Goal: Information Seeking & Learning: Learn about a topic

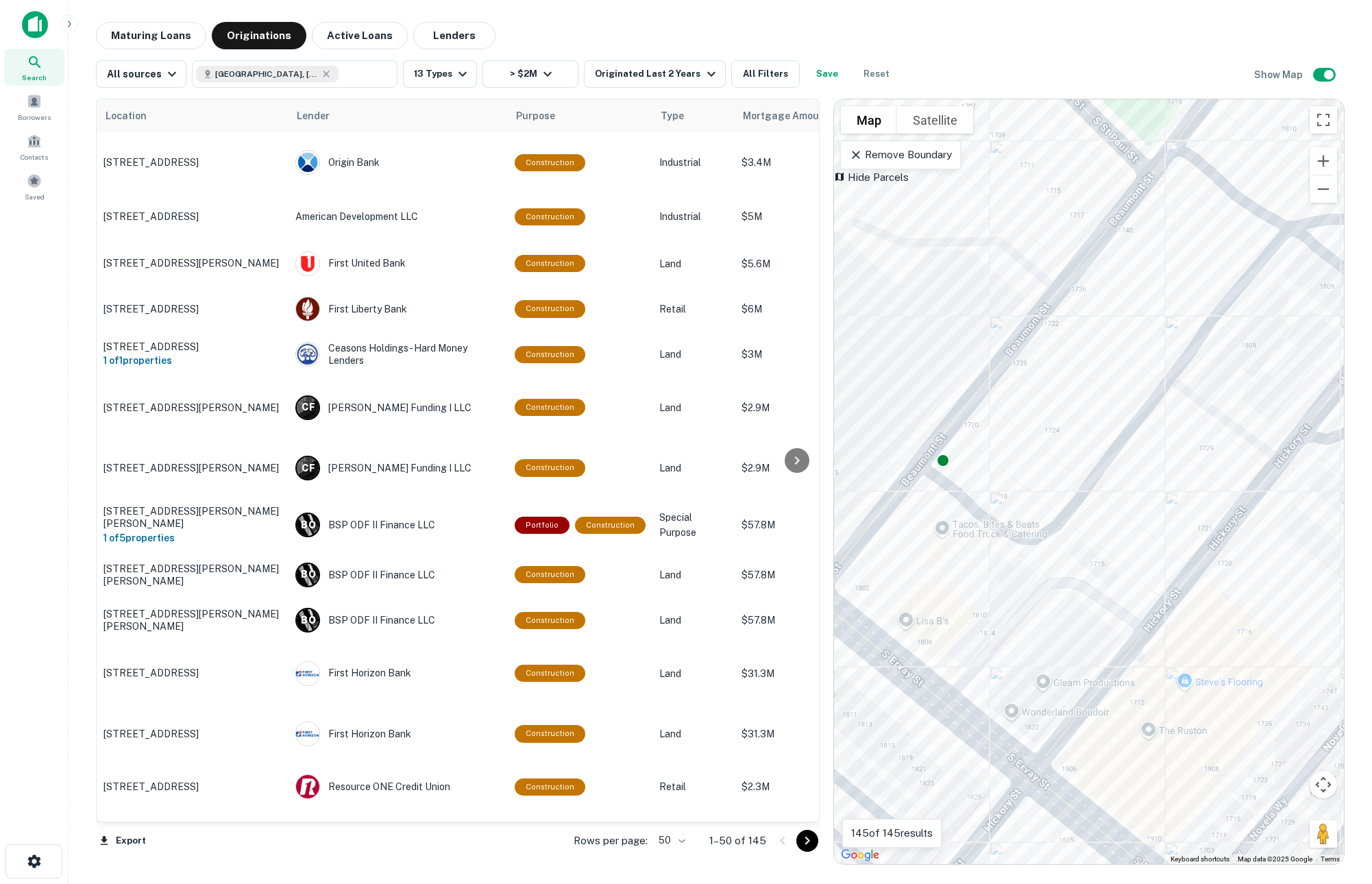
drag, startPoint x: 1072, startPoint y: 575, endPoint x: 1071, endPoint y: 523, distance: 52.0
click at [1071, 523] on div "To activate drag with keyboard, press Alt + Enter. Once in keyboard drag state,…" at bounding box center [1089, 482] width 510 height 765
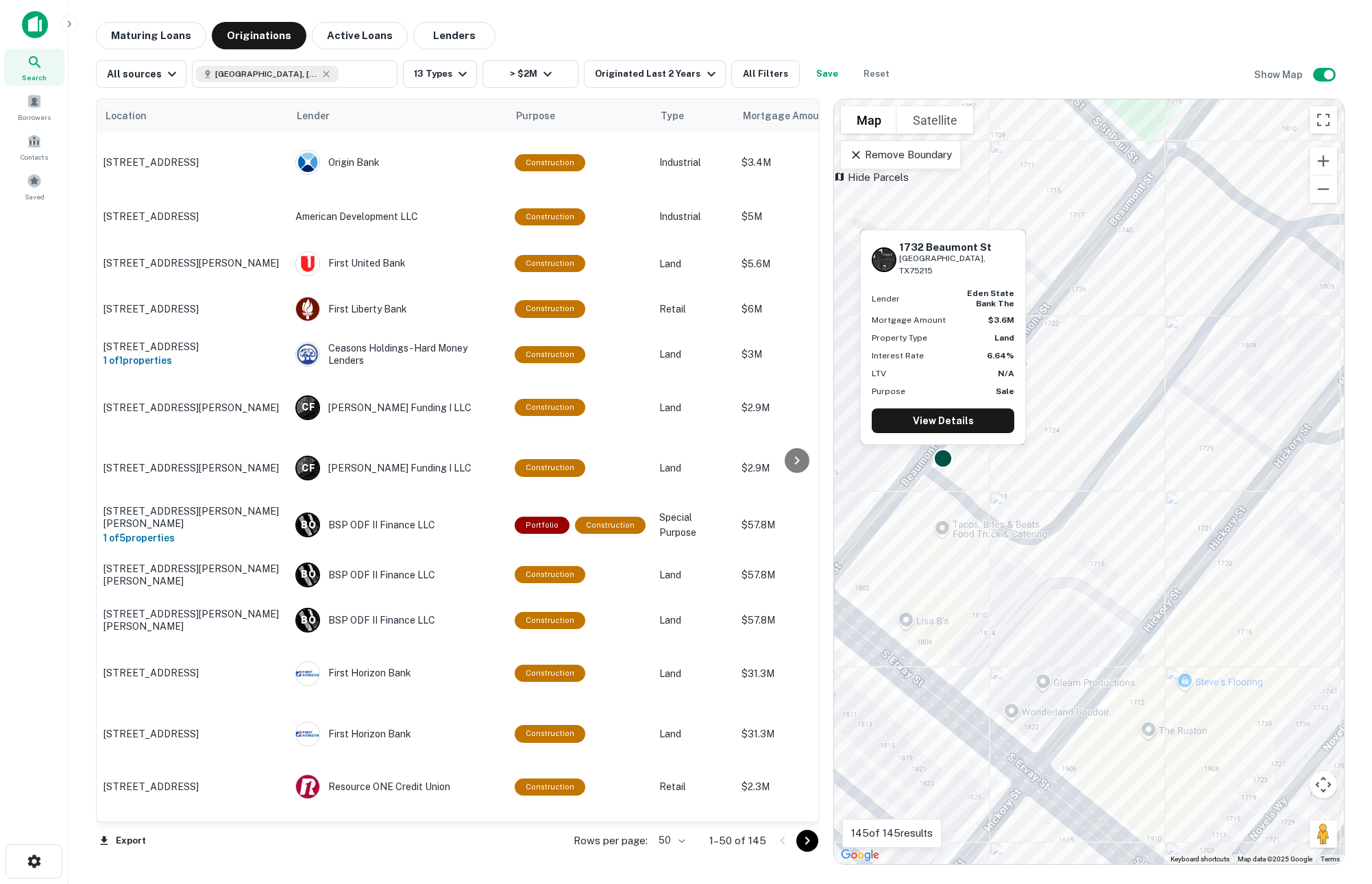
click at [944, 452] on body "Search Borrowers Contacts Saved Maturing Loans Originations Active Loans Lender…" at bounding box center [686, 442] width 1372 height 884
click at [934, 423] on link "View Details" at bounding box center [943, 420] width 143 height 25
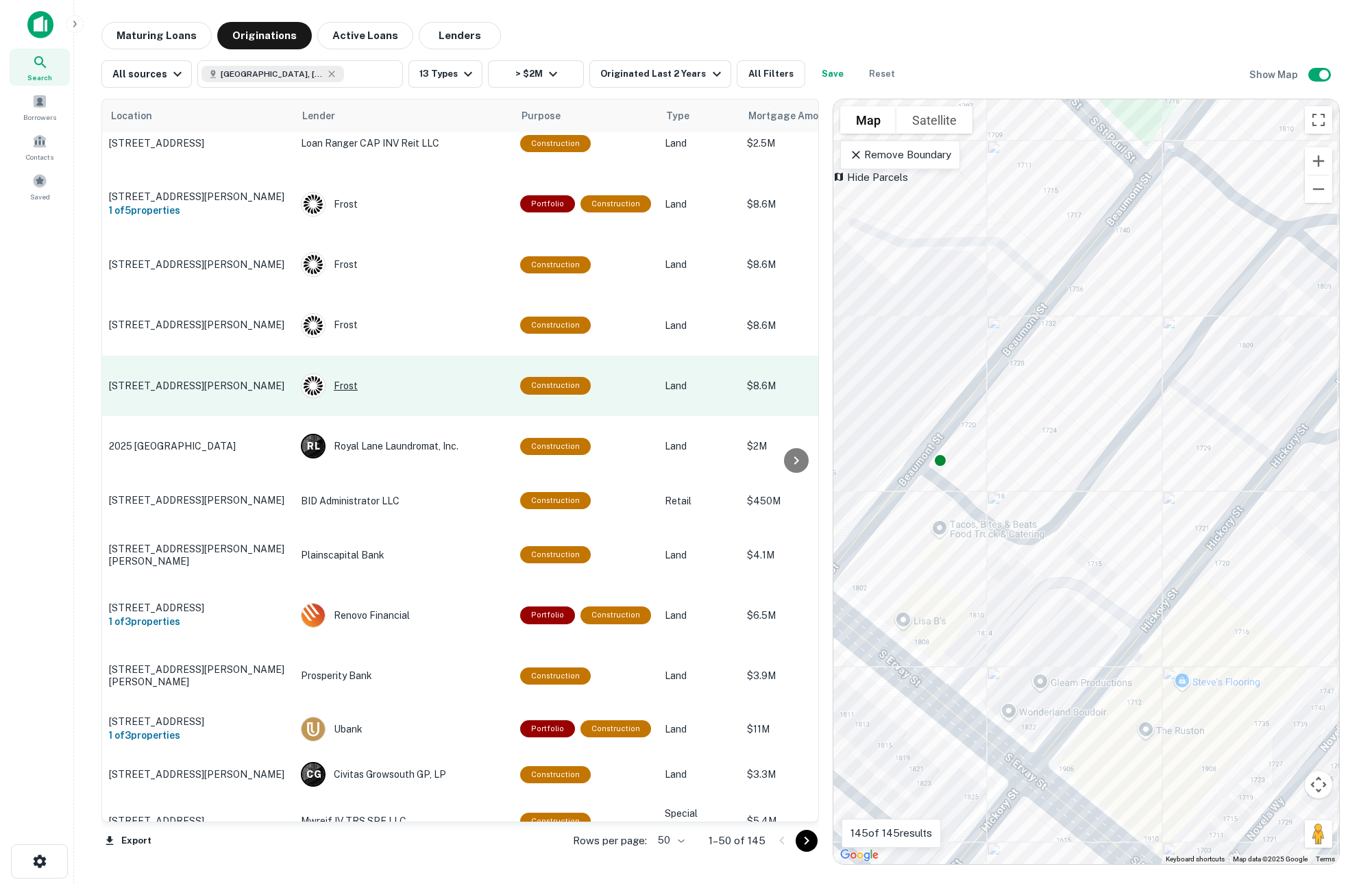
scroll to position [1744, 0]
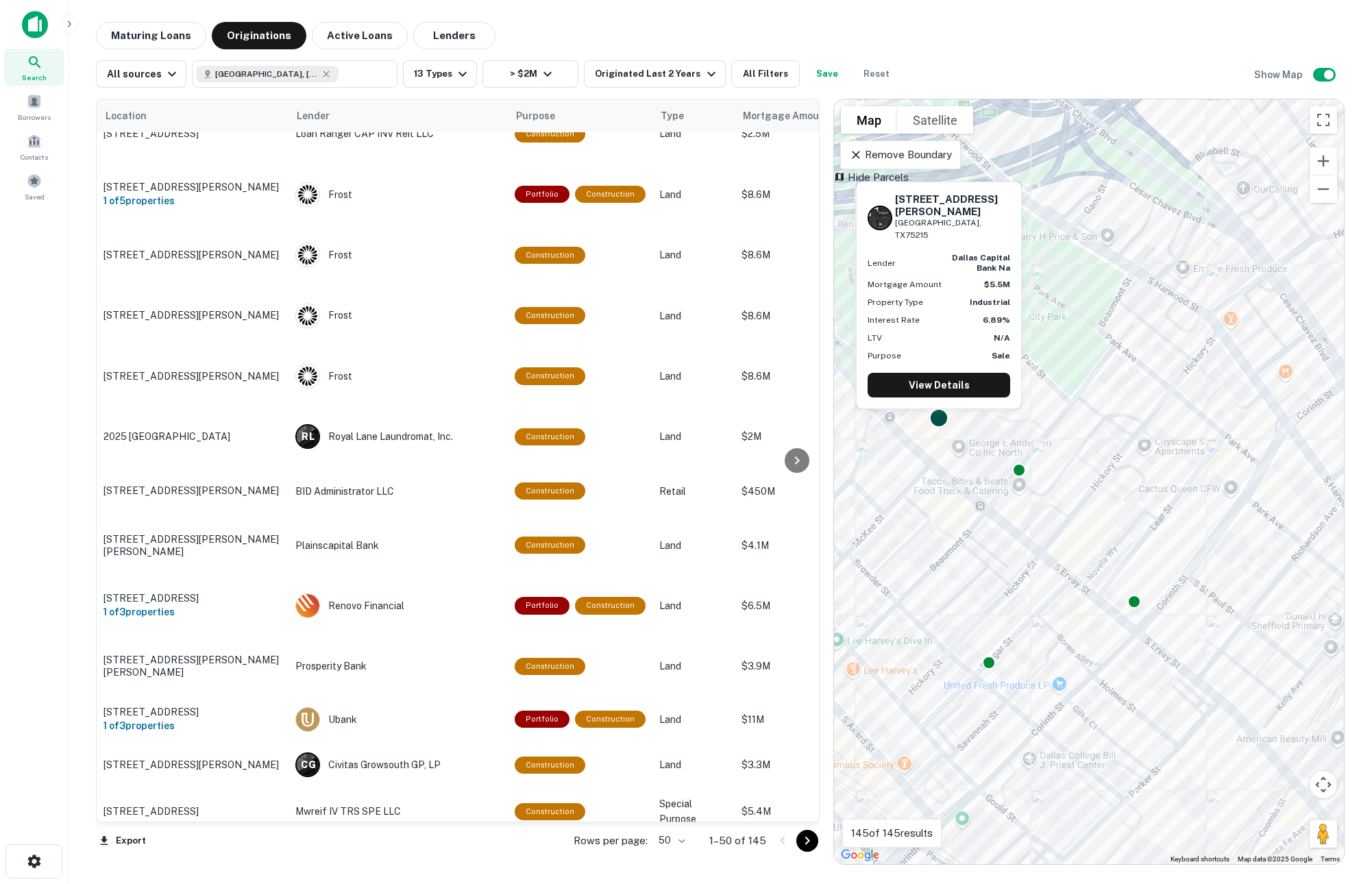
click at [935, 420] on div at bounding box center [939, 418] width 20 height 20
click at [933, 388] on link "View Details" at bounding box center [939, 385] width 143 height 25
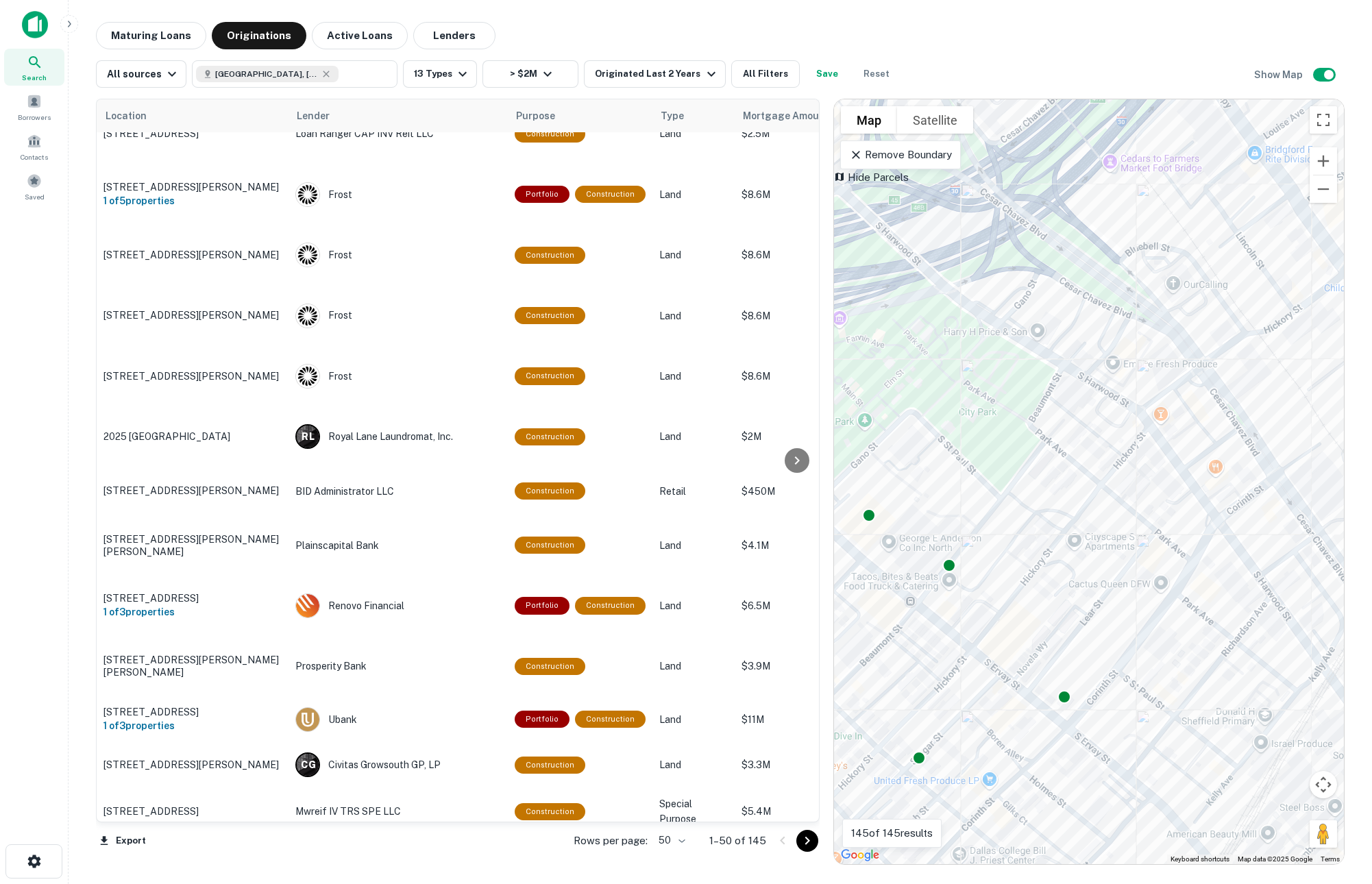
drag, startPoint x: 1092, startPoint y: 453, endPoint x: 1020, endPoint y: 554, distance: 124.0
click at [1020, 554] on div "To activate drag with keyboard, press Alt + Enter. Once in keyboard drag state,…" at bounding box center [1089, 482] width 510 height 765
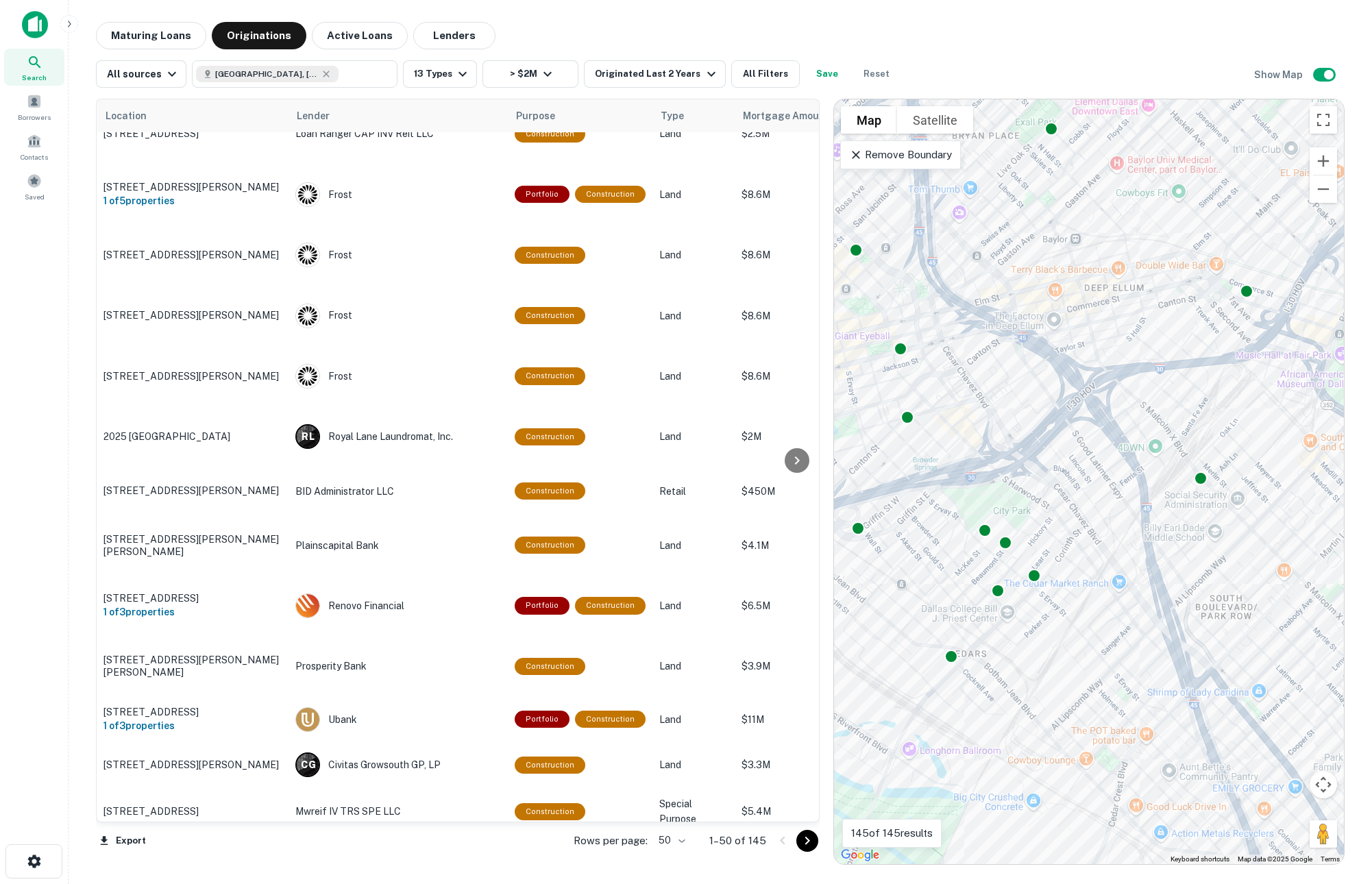
drag, startPoint x: 1056, startPoint y: 526, endPoint x: 1088, endPoint y: 485, distance: 52.0
click at [1088, 485] on div "To activate drag with keyboard, press Alt + Enter. Once in keyboard drag state,…" at bounding box center [1089, 482] width 510 height 765
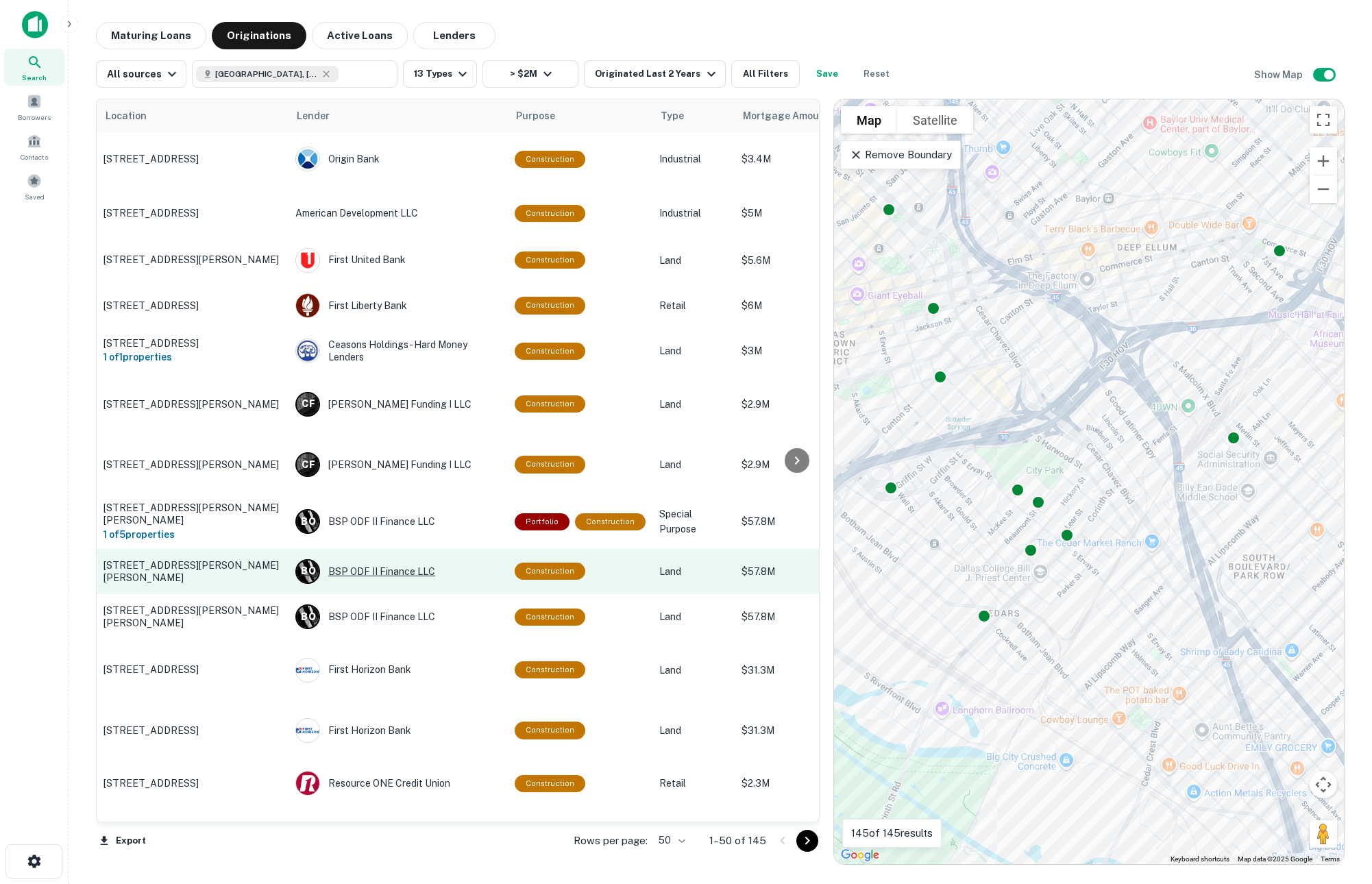
scroll to position [0, 0]
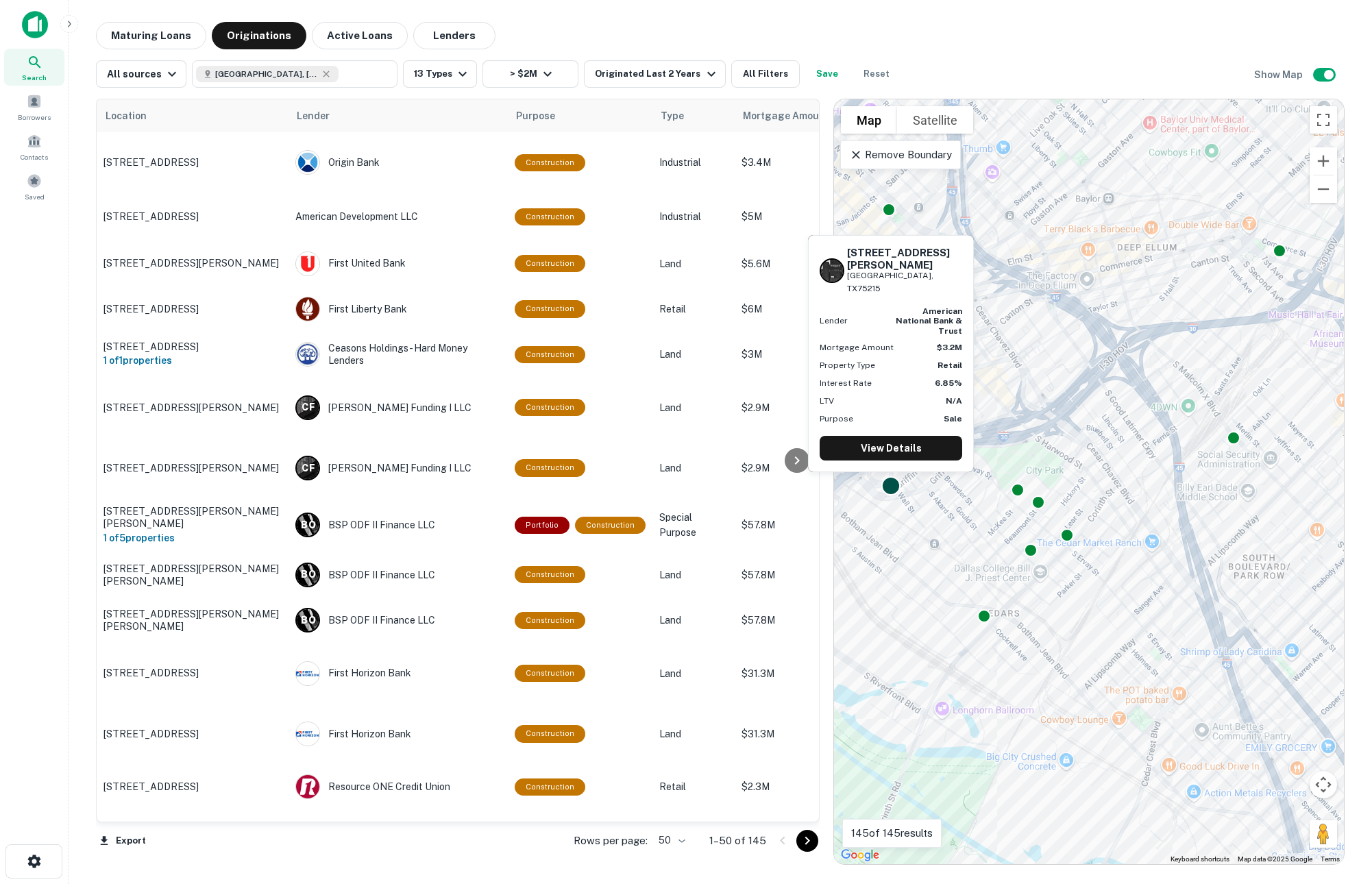
click at [891, 482] on div at bounding box center [891, 486] width 20 height 20
click at [892, 454] on link "View Details" at bounding box center [891, 448] width 143 height 25
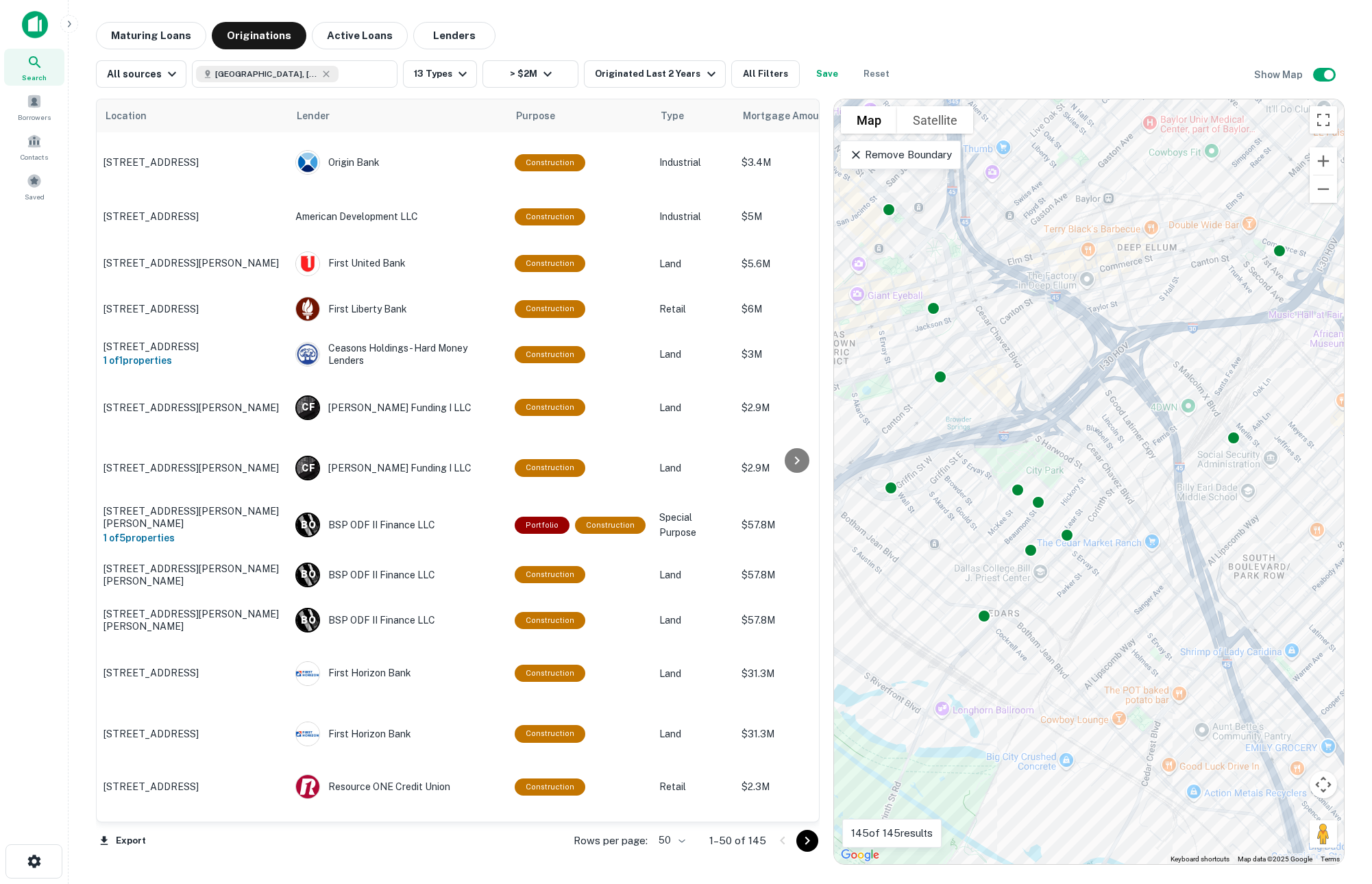
click at [812, 30] on div "Maturing Loans Originations Active Loans Lenders" at bounding box center [719, 36] width 1248 height 27
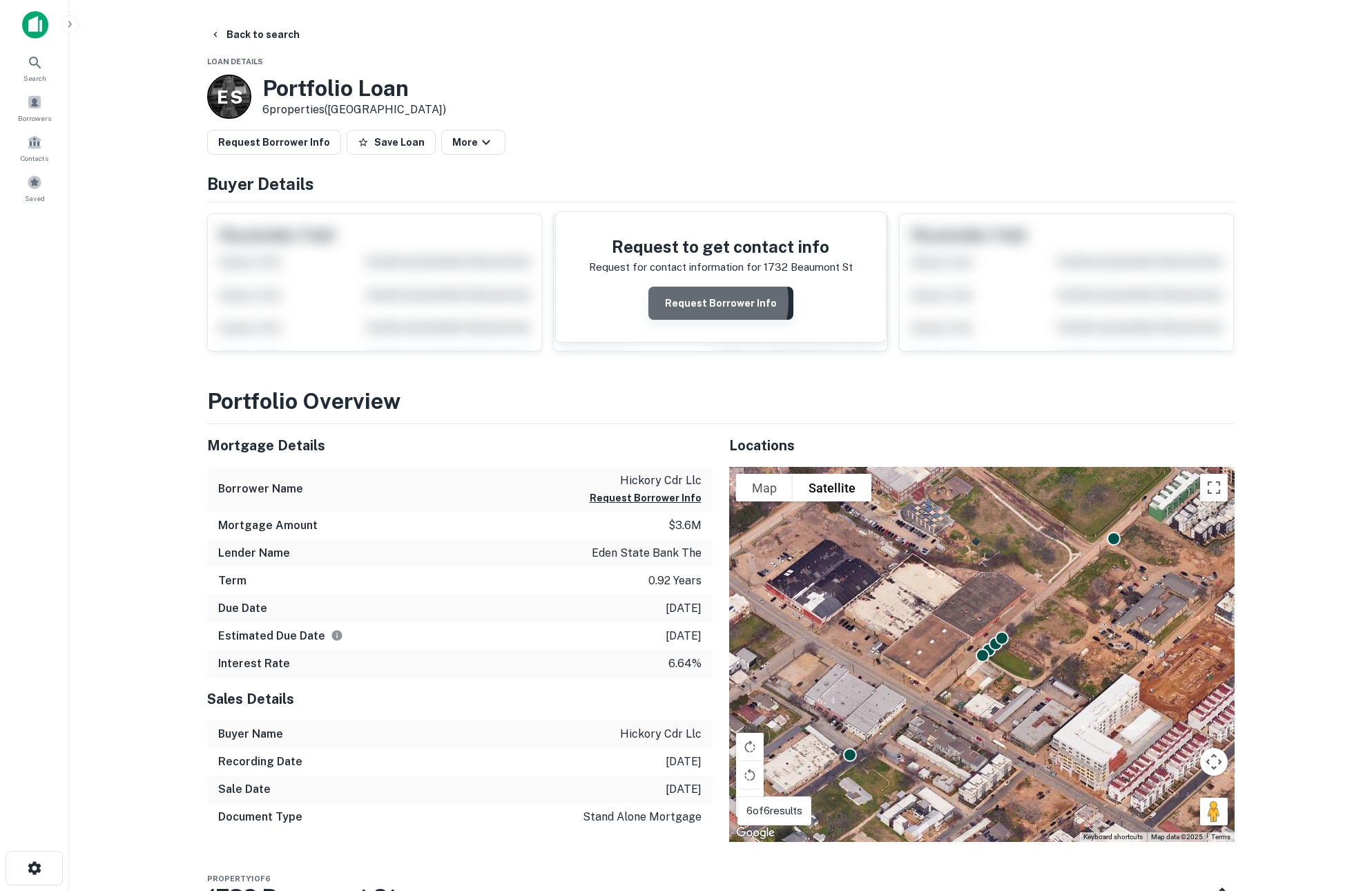
click at [696, 302] on button "Request Borrower Info" at bounding box center [721, 303] width 145 height 33
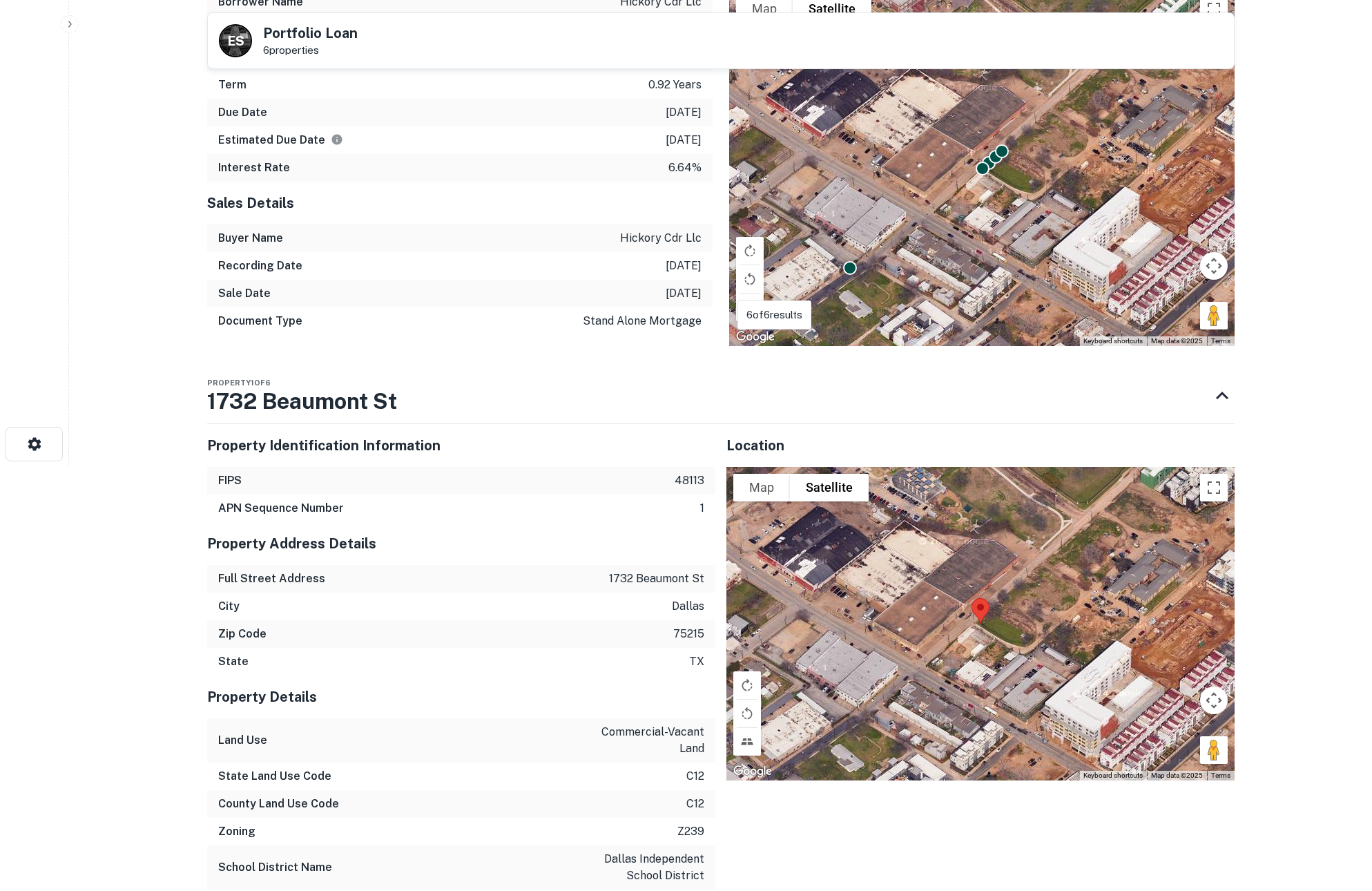
scroll to position [317, 0]
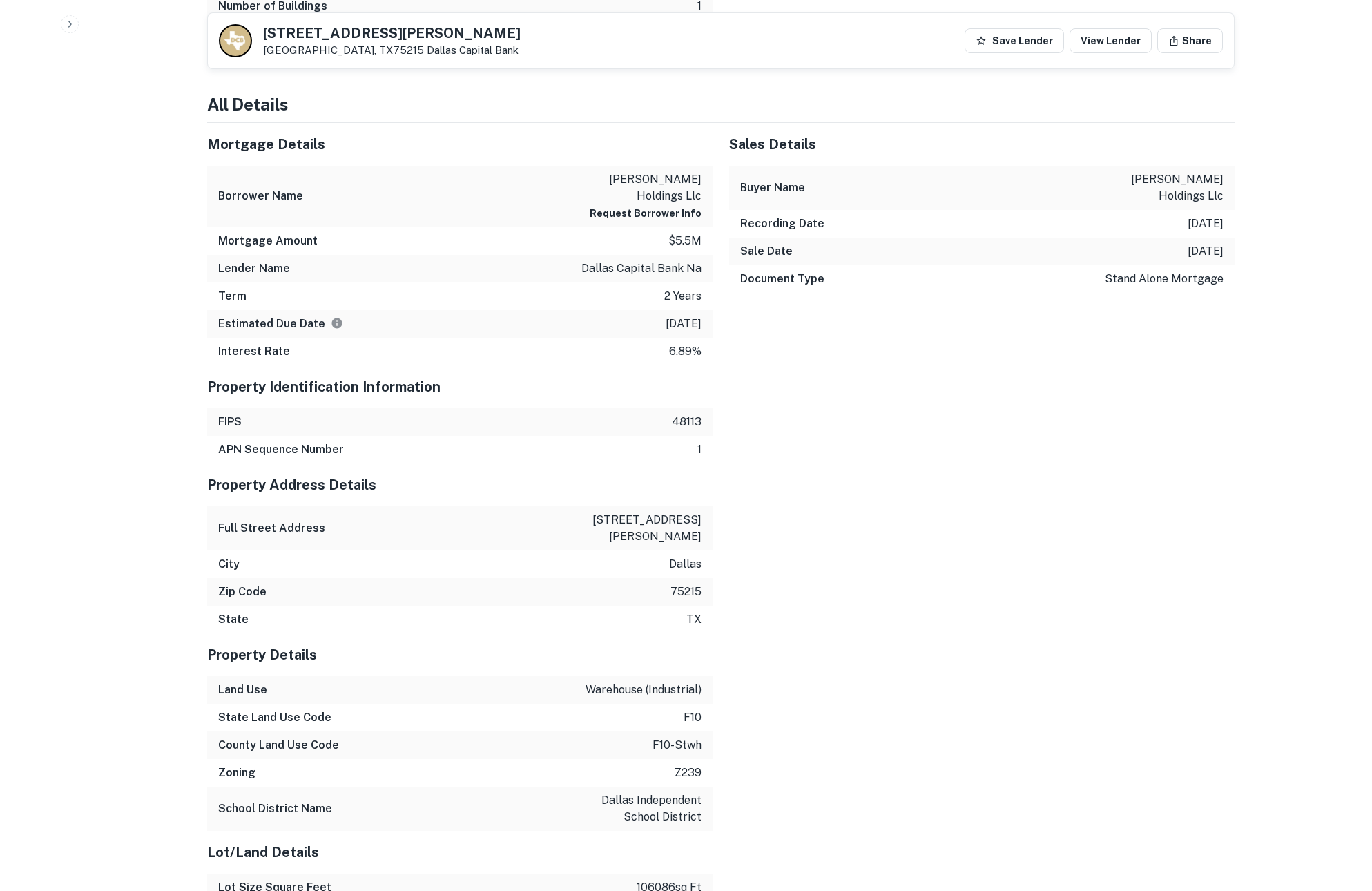
scroll to position [1450, 0]
